Goal: Navigation & Orientation: Understand site structure

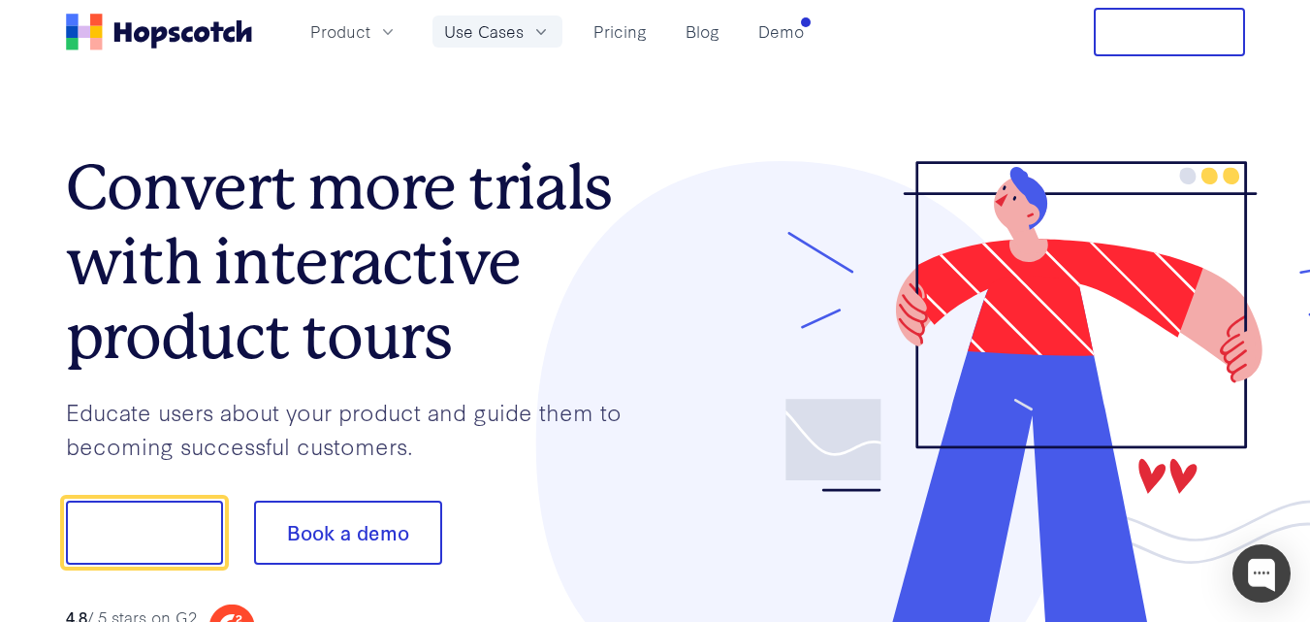
click at [542, 23] on icon "button" at bounding box center [540, 31] width 19 height 19
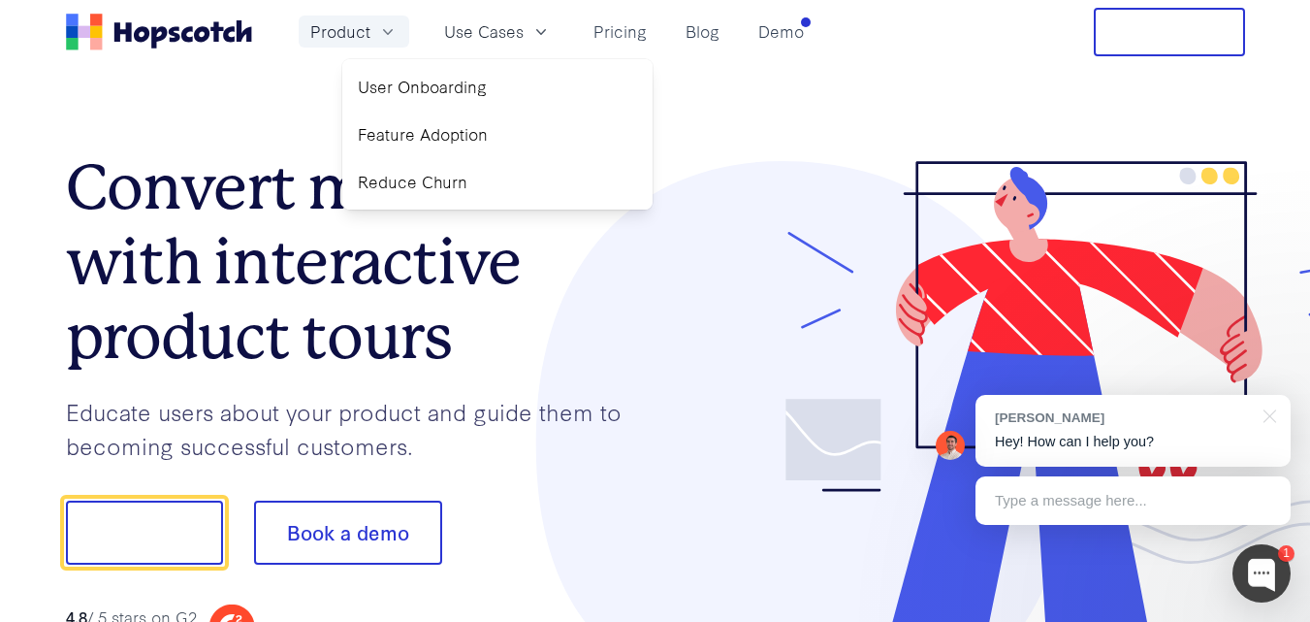
click at [386, 26] on icon "button" at bounding box center [387, 31] width 19 height 19
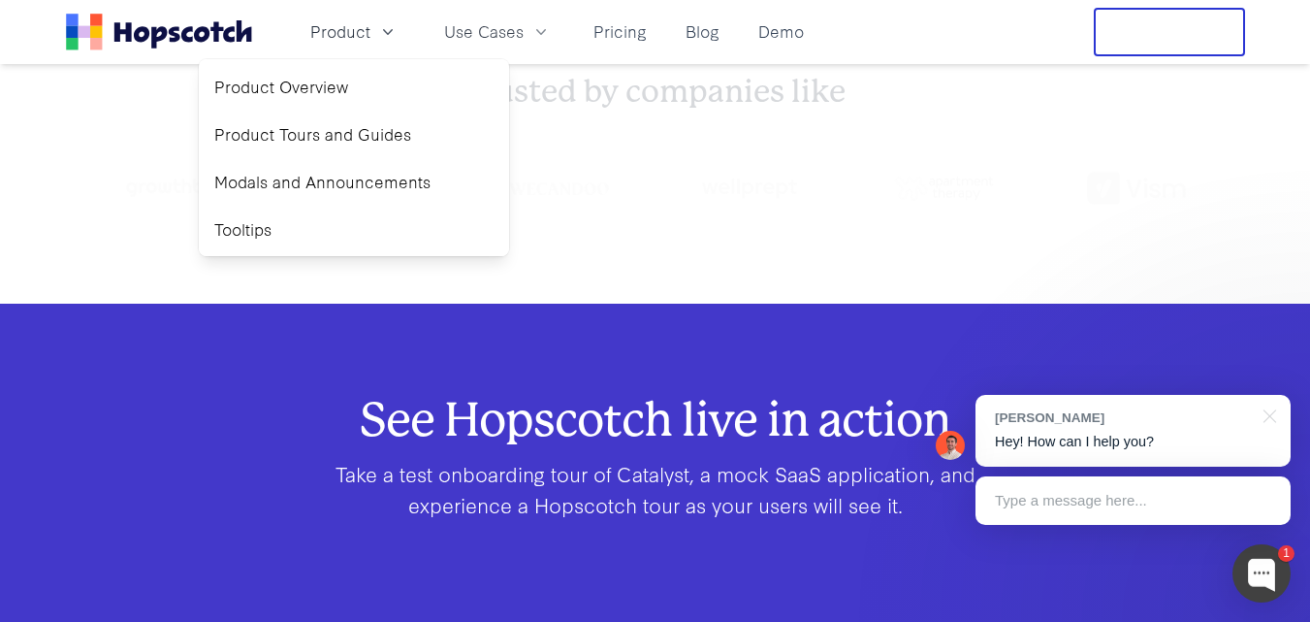
scroll to position [9870, 0]
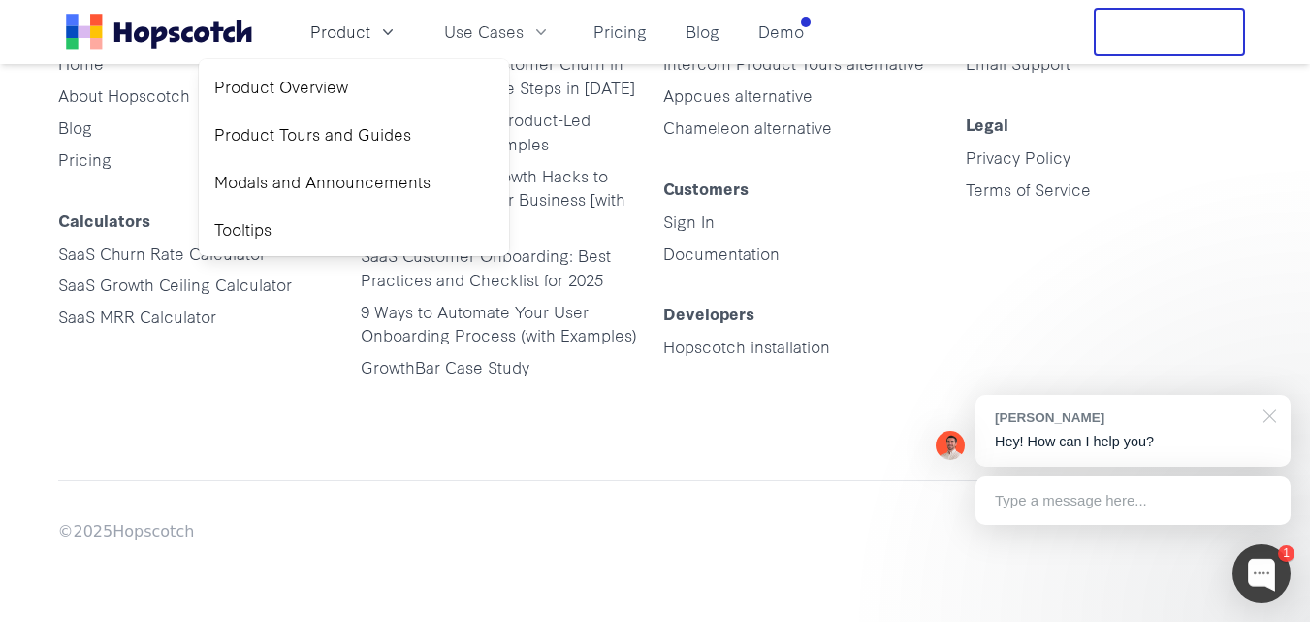
click at [1272, 407] on div at bounding box center [1266, 415] width 48 height 40
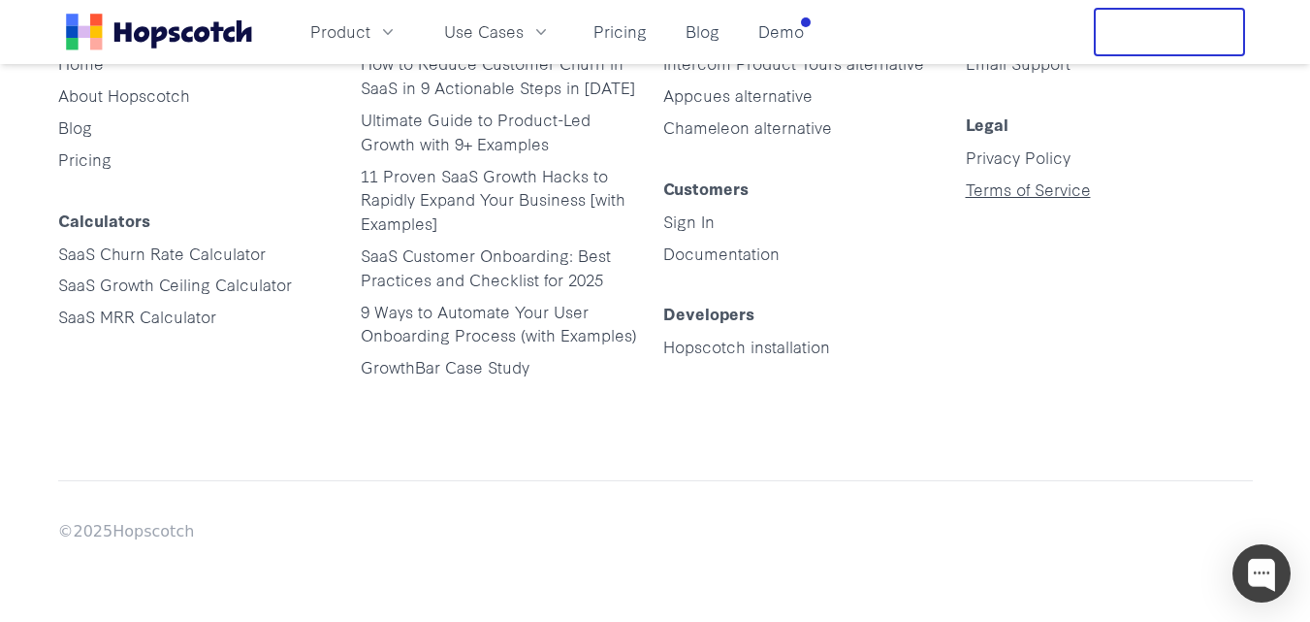
click at [1038, 194] on link "Terms of Service" at bounding box center [1028, 188] width 125 height 22
click at [1038, 159] on link "Privacy Policy" at bounding box center [1018, 156] width 105 height 22
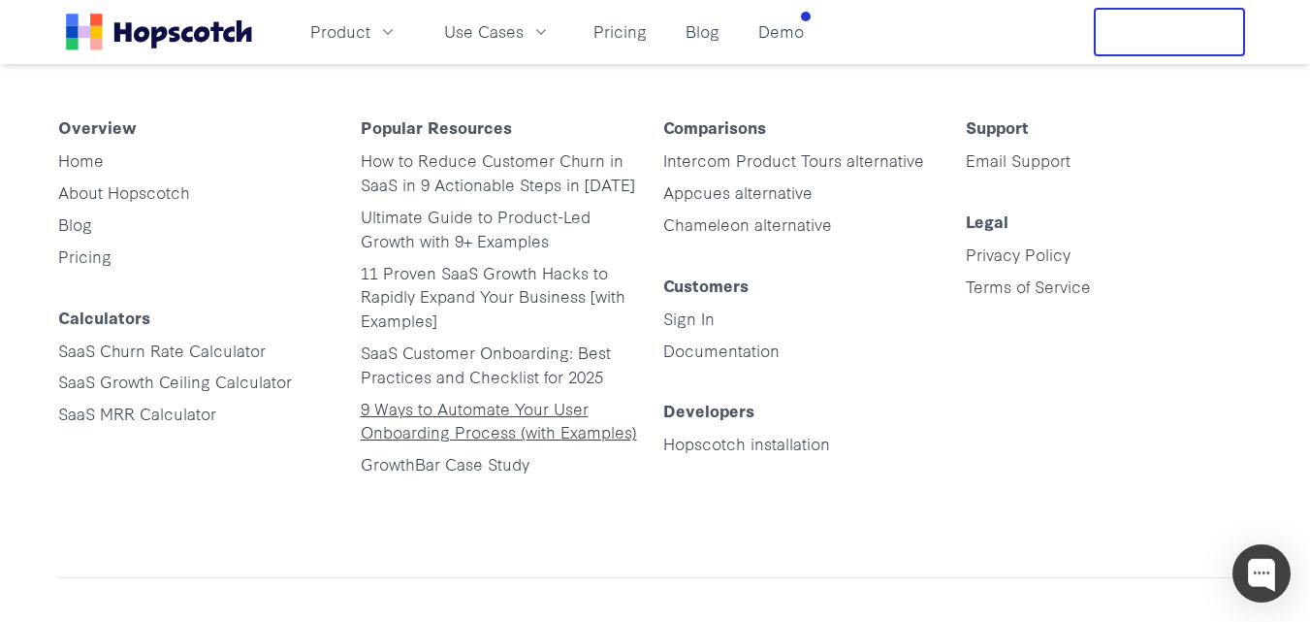
scroll to position [9676, 0]
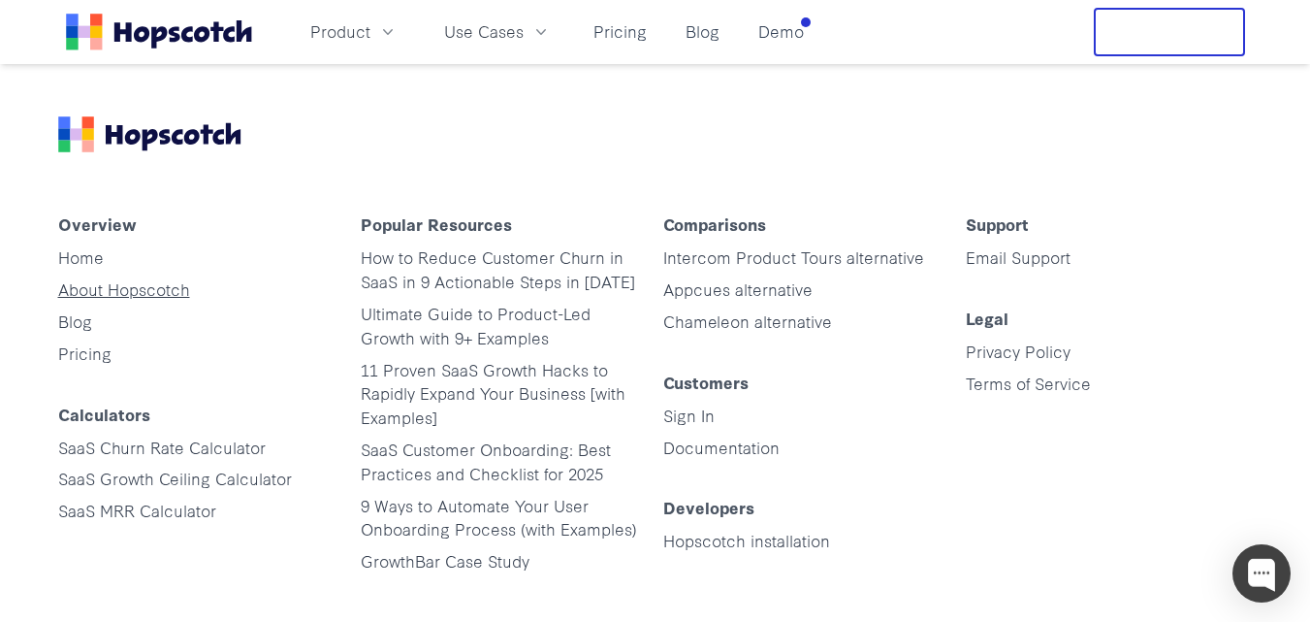
click at [103, 291] on link "About Hopscotch" at bounding box center [124, 288] width 132 height 22
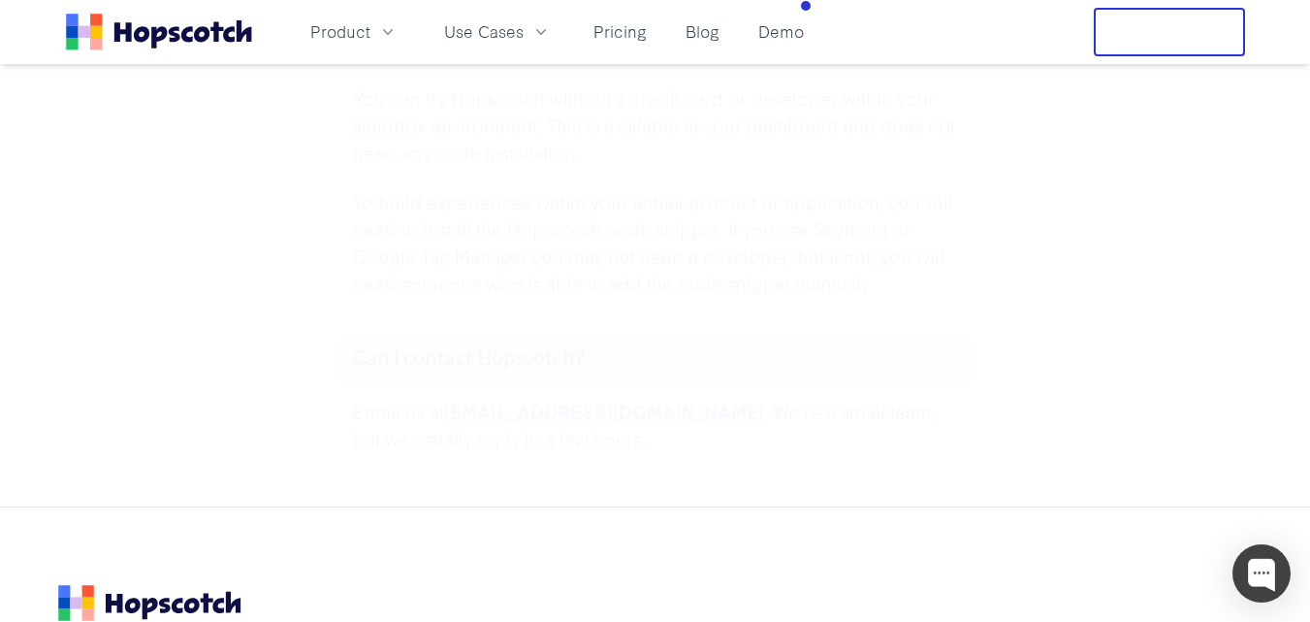
scroll to position [9191, 0]
